Goal: Information Seeking & Learning: Find specific fact

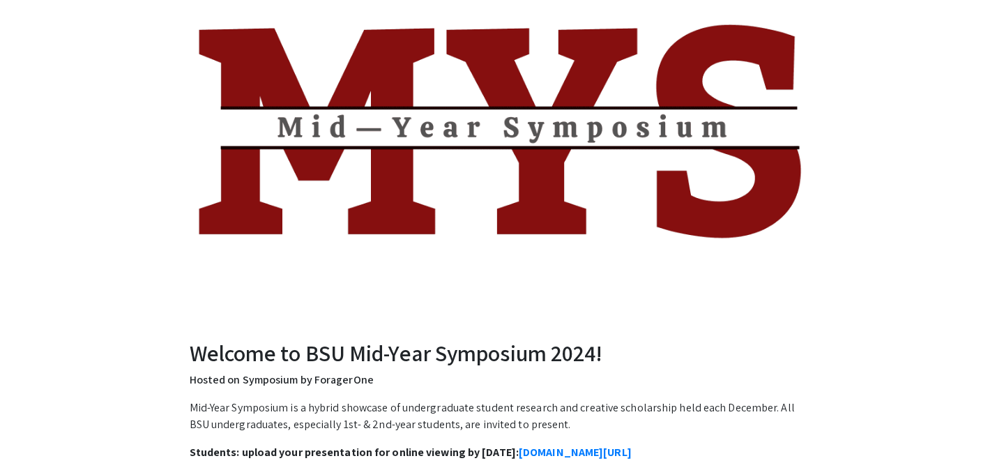
scroll to position [171, 0]
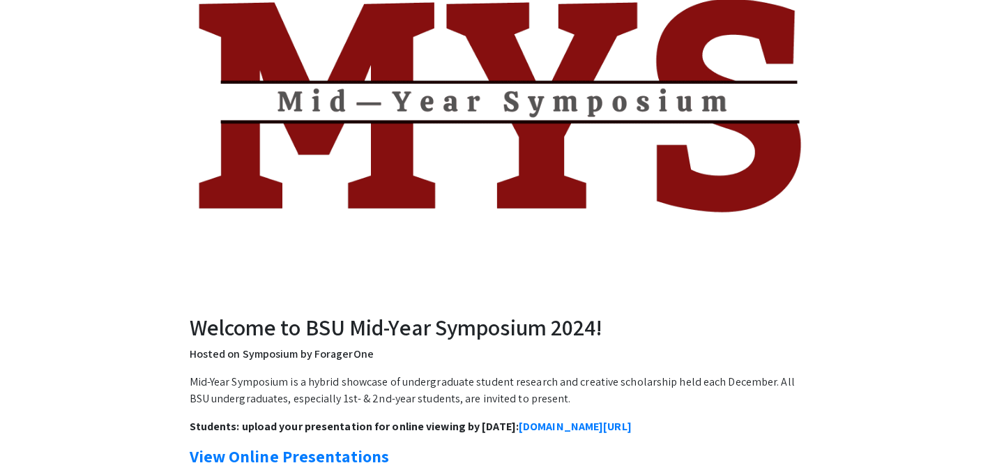
click at [551, 95] on img at bounding box center [501, 100] width 627 height 406
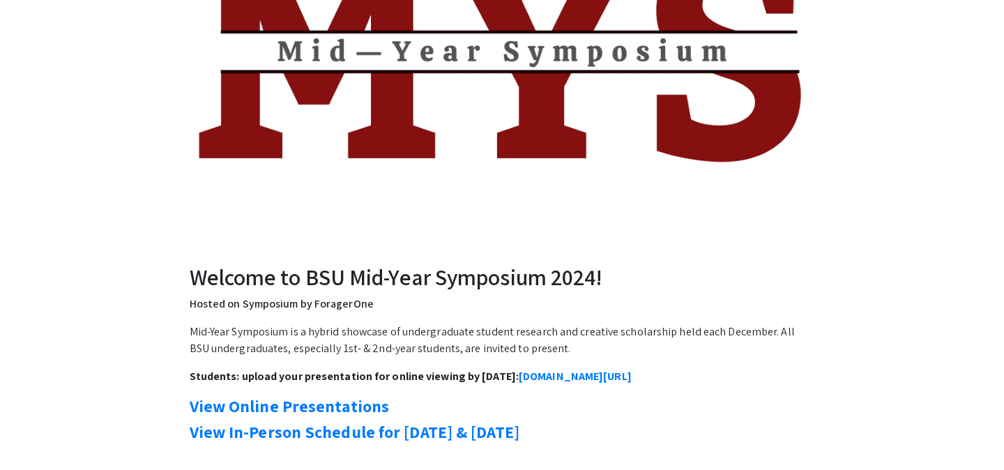
scroll to position [243, 0]
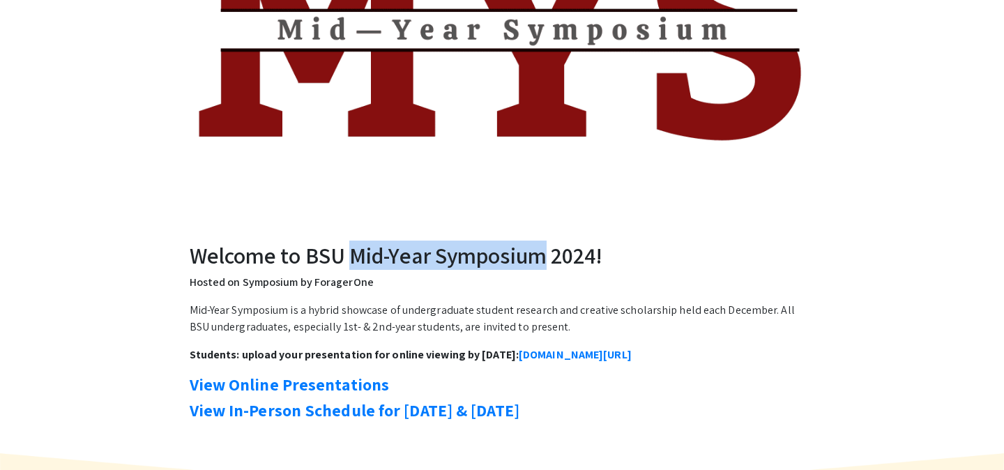
drag, startPoint x: 351, startPoint y: 261, endPoint x: 539, endPoint y: 261, distance: 187.5
click at [539, 261] on h2 "Welcome to BSU Mid-Year Symposium 2024!" at bounding box center [502, 255] width 625 height 26
copy h2 "Mid-Year Symposium"
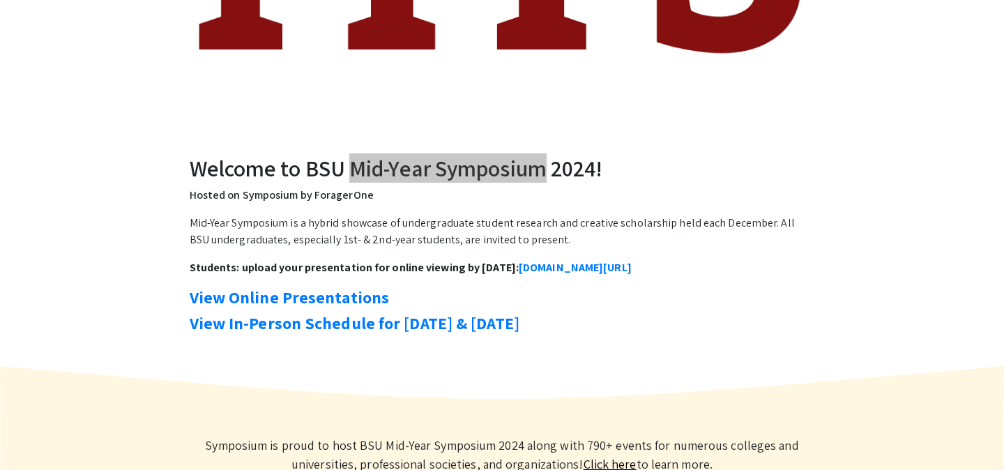
scroll to position [456, 0]
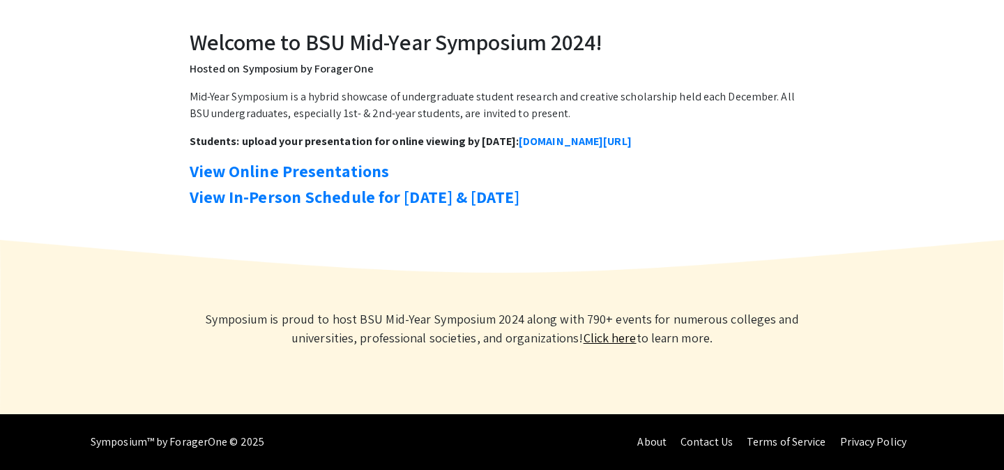
click at [765, 173] on h4 "View Online Presentations" at bounding box center [502, 171] width 625 height 20
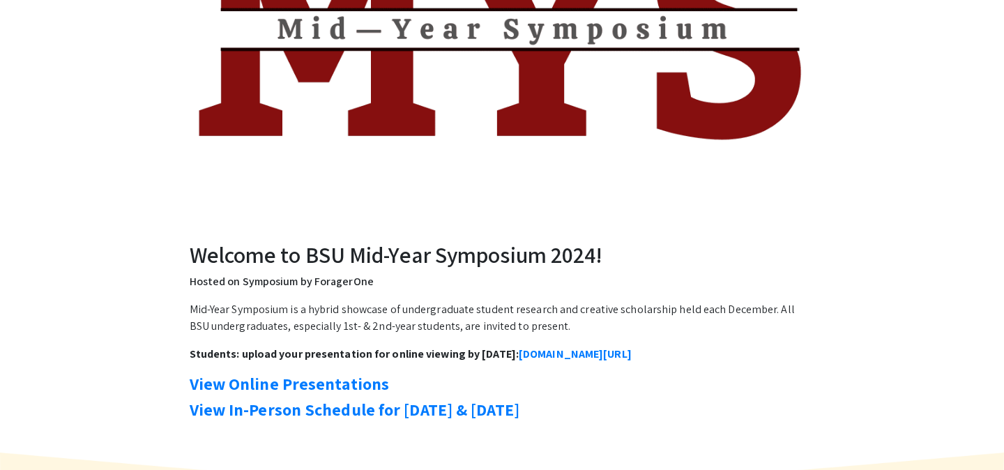
scroll to position [260, 0]
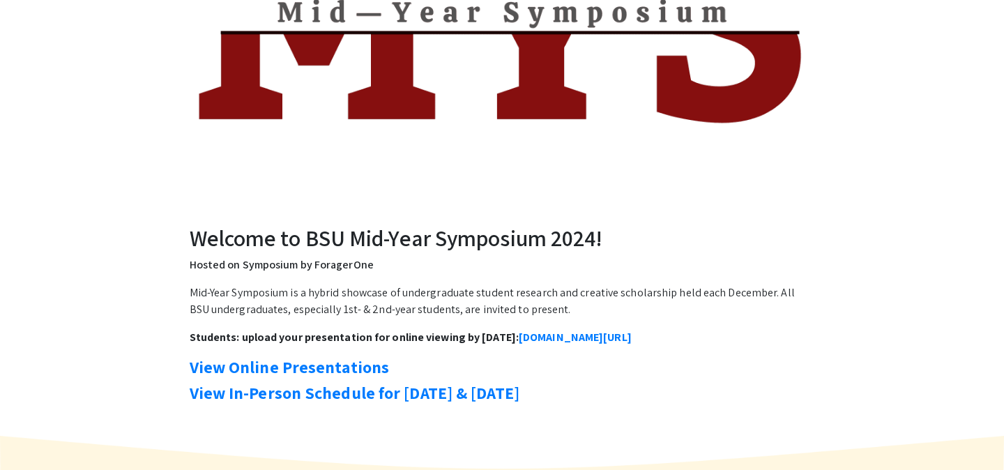
click at [271, 379] on div "Mid-Year Symposium is a hybrid showcase of undergraduate student research and c…" at bounding box center [502, 343] width 625 height 118
click at [267, 365] on link "View Online Presentations" at bounding box center [290, 366] width 200 height 22
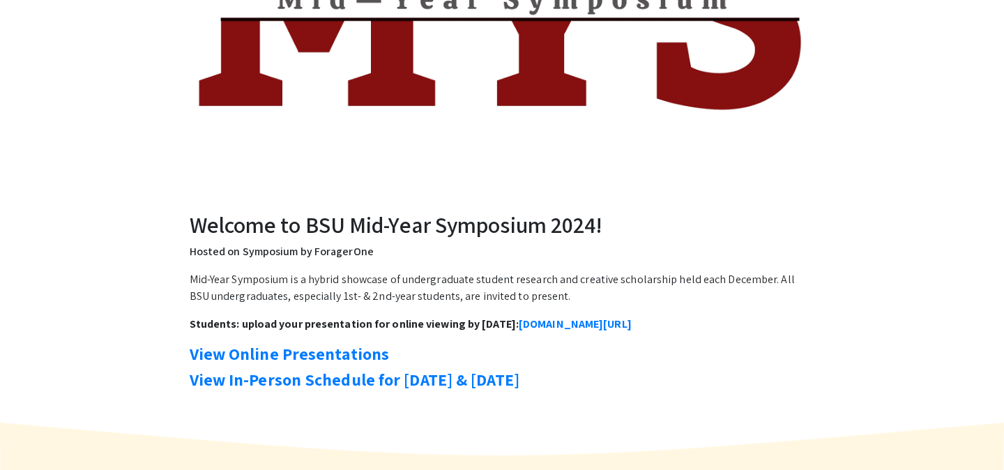
scroll to position [332, 0]
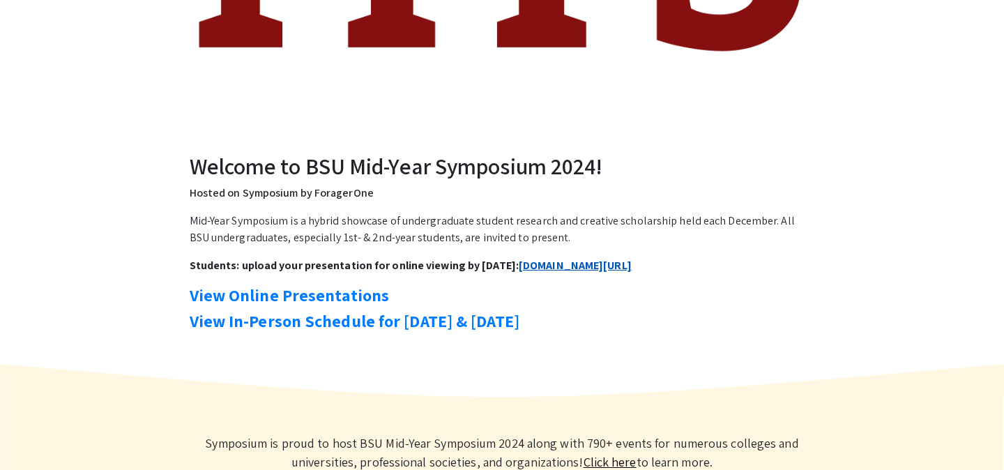
click at [592, 264] on link "symposium.foragerone.com/mys2024/submission" at bounding box center [575, 265] width 113 height 15
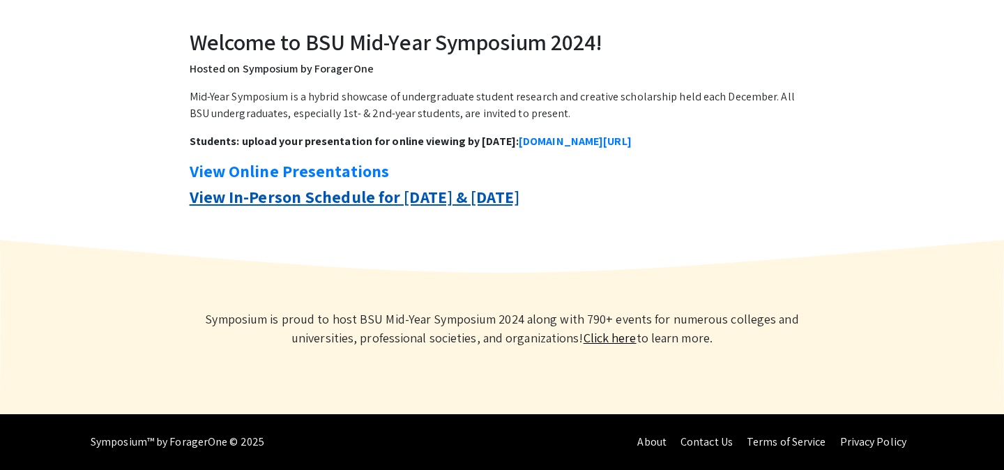
click at [422, 197] on strong "View In-Person Schedule for Wed, Dec. 4 & Thurs, Dec. 5" at bounding box center [355, 196] width 330 height 22
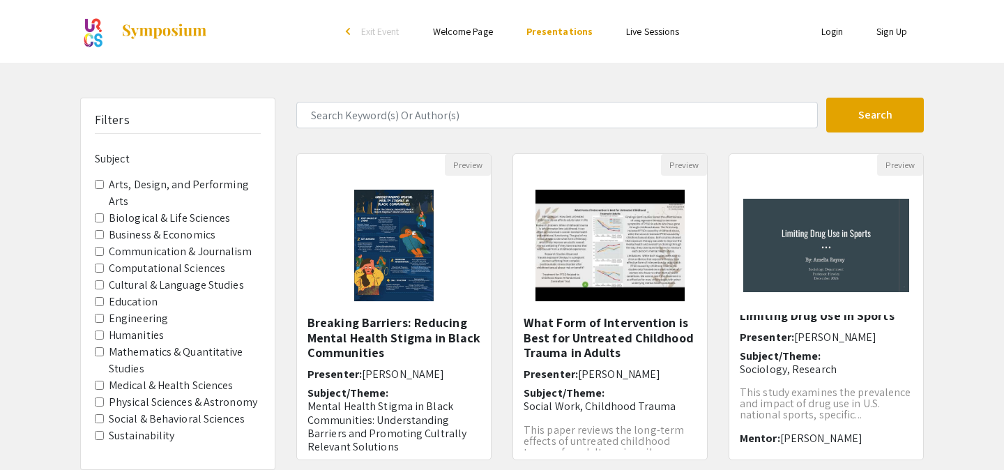
click at [644, 132] on form "Search" at bounding box center [610, 115] width 648 height 35
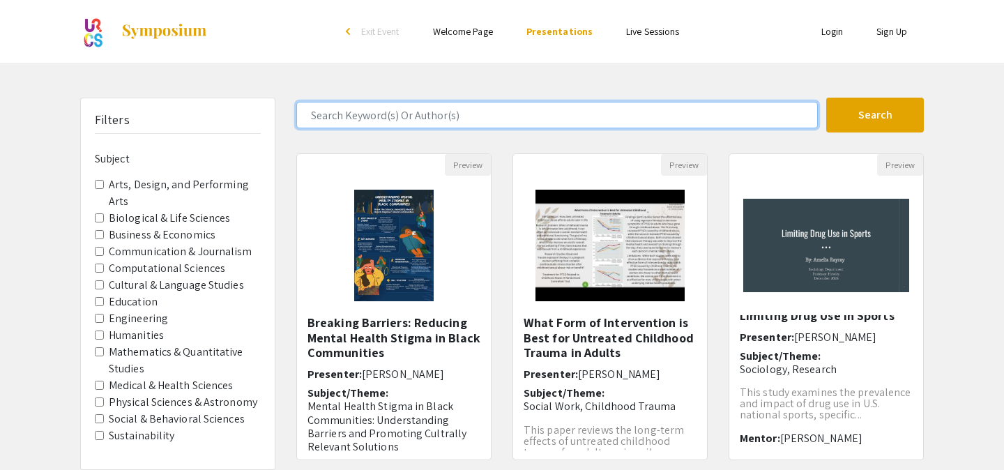
click at [589, 109] on input "Search Keyword(s) Or Author(s)" at bounding box center [556, 115] width 521 height 26
type input "Kyle Ackroyd"
click at [826, 98] on button "Search" at bounding box center [875, 115] width 98 height 35
